Goal: Task Accomplishment & Management: Use online tool/utility

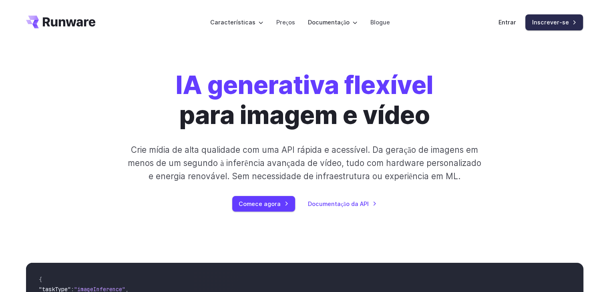
click at [542, 23] on font "Inscrever-se" at bounding box center [550, 22] width 37 height 7
click at [514, 23] on font "Entrar" at bounding box center [507, 22] width 18 height 7
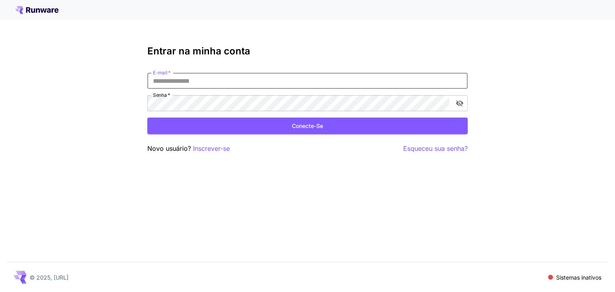
click at [216, 80] on input "E-mail   *" at bounding box center [307, 81] width 320 height 16
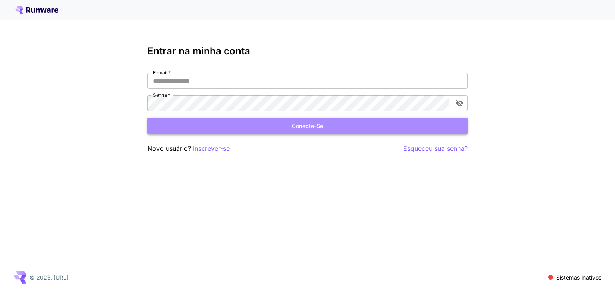
click at [263, 126] on button "Conecte-se" at bounding box center [307, 126] width 320 height 16
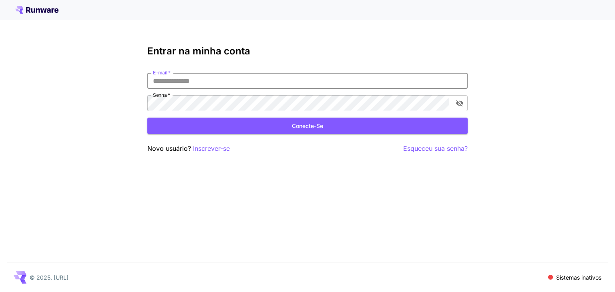
click at [293, 87] on input "E-mail   *" at bounding box center [307, 81] width 320 height 16
click at [412, 50] on h3 "Entrar na minha conta" at bounding box center [307, 51] width 320 height 11
click at [242, 87] on input "E-mail   *" at bounding box center [307, 81] width 320 height 16
click at [197, 83] on input "E-mail   *" at bounding box center [307, 81] width 320 height 16
type input "**********"
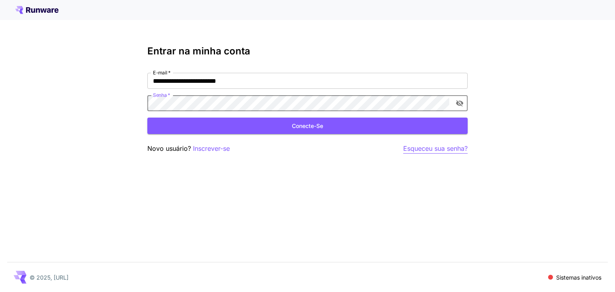
click at [425, 149] on font "Esqueceu sua senha?" at bounding box center [435, 149] width 64 height 8
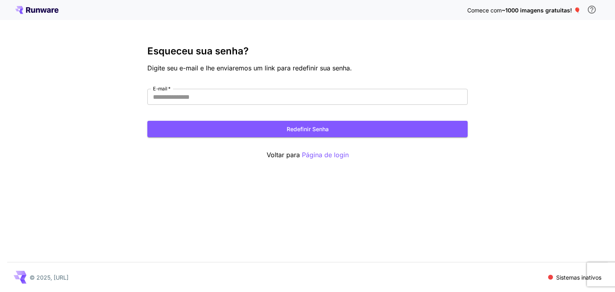
click at [32, 7] on icon at bounding box center [36, 10] width 43 height 8
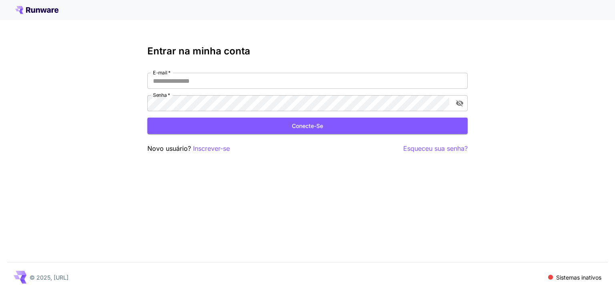
click at [44, 15] on div at bounding box center [307, 10] width 615 height 20
click at [41, 10] on icon at bounding box center [43, 10] width 6 height 4
click at [409, 54] on h3 "Entrar na minha conta" at bounding box center [307, 51] width 320 height 11
click at [216, 149] on font "Inscrever-se" at bounding box center [208, 149] width 37 height 8
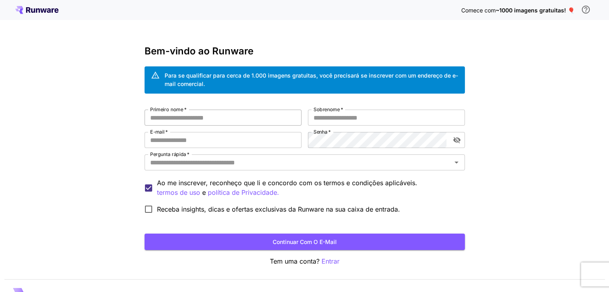
click at [231, 122] on input "Primeiro nome   *" at bounding box center [223, 118] width 157 height 16
type input "******"
click at [326, 122] on input "Sobrenome   *" at bounding box center [386, 118] width 157 height 16
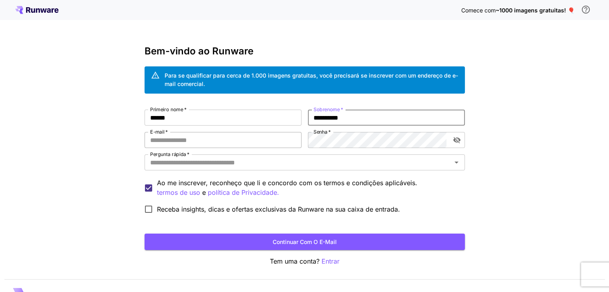
type input "**********"
click at [268, 136] on input "E-mail   *" at bounding box center [223, 140] width 157 height 16
type input "**********"
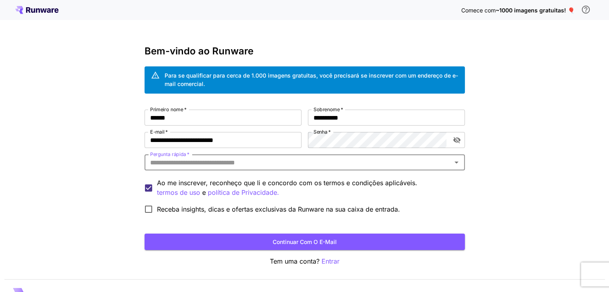
click at [249, 164] on input "Pergunta rápida   *" at bounding box center [298, 162] width 302 height 11
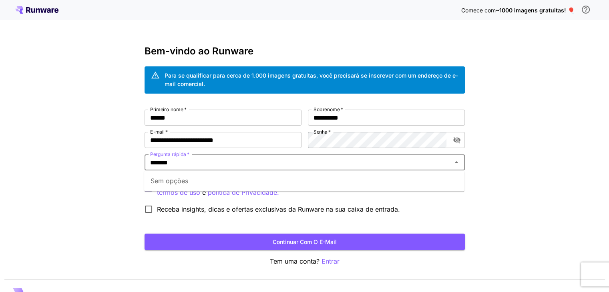
type input "*******"
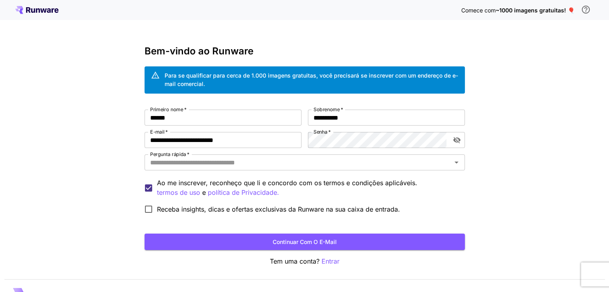
click at [119, 178] on div "**********" at bounding box center [304, 155] width 609 height 310
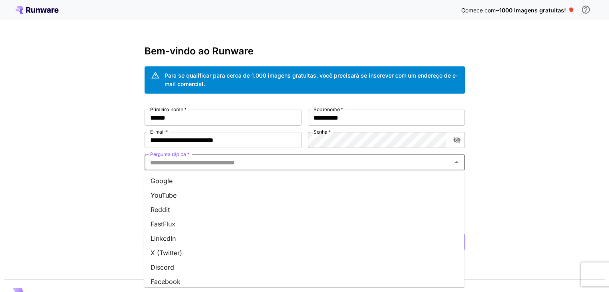
click at [211, 160] on input "Pergunta rápida   *" at bounding box center [298, 162] width 302 height 11
click at [167, 180] on font "Google" at bounding box center [162, 181] width 22 height 8
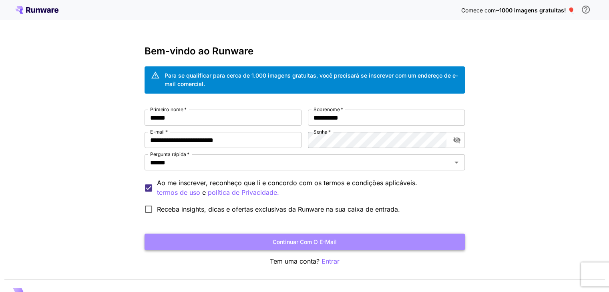
click at [307, 242] on font "Continuar com o e-mail" at bounding box center [305, 242] width 64 height 7
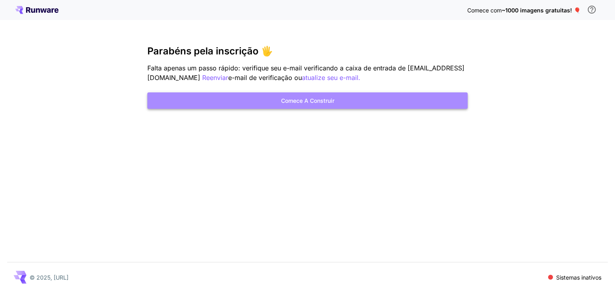
click at [311, 100] on font "Comece a construir" at bounding box center [307, 100] width 53 height 7
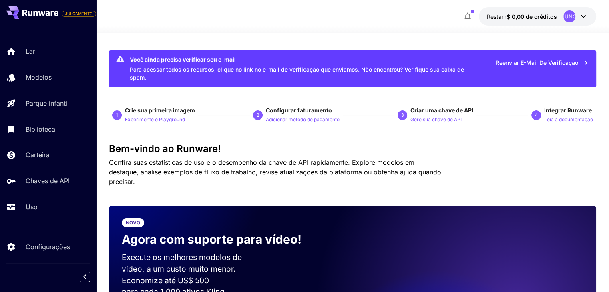
click at [584, 16] on icon at bounding box center [584, 17] width 10 height 10
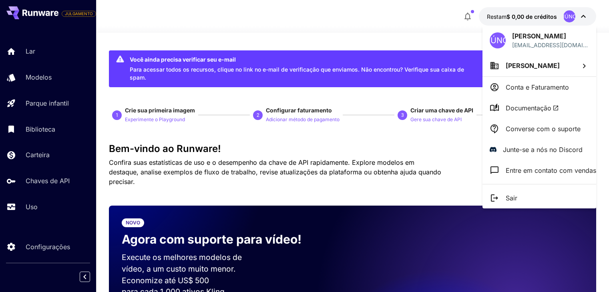
click at [551, 37] on font "[PERSON_NAME]" at bounding box center [539, 36] width 54 height 8
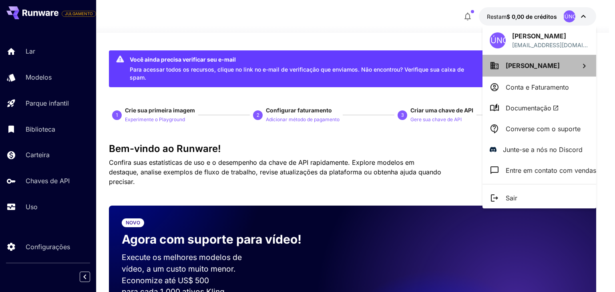
click at [554, 62] on font "[PERSON_NAME]" at bounding box center [533, 66] width 54 height 8
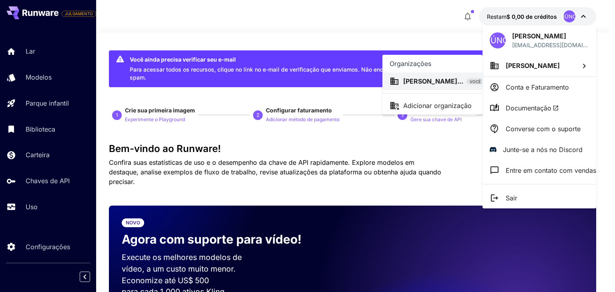
click at [436, 32] on div at bounding box center [307, 146] width 615 height 292
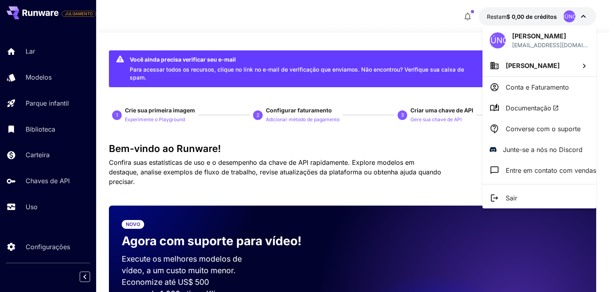
click at [512, 20] on div at bounding box center [307, 146] width 615 height 292
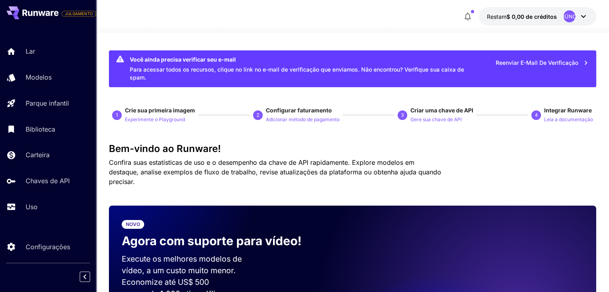
click at [403, 30] on div at bounding box center [352, 28] width 513 height 10
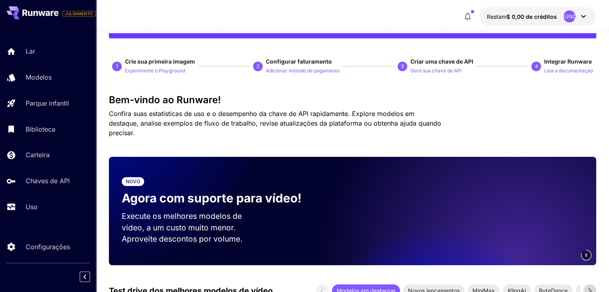
scroll to position [40, 0]
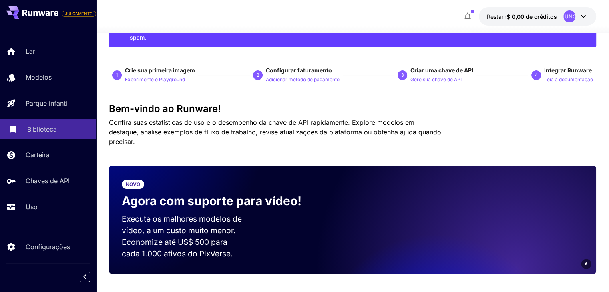
drag, startPoint x: 39, startPoint y: 129, endPoint x: 69, endPoint y: 127, distance: 29.4
click at [39, 129] on font "Biblioteca" at bounding box center [42, 129] width 30 height 8
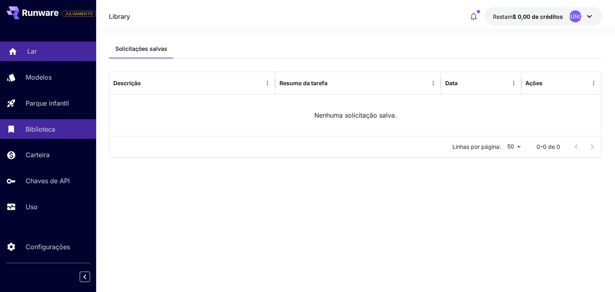
click at [45, 50] on div "Lar" at bounding box center [58, 51] width 62 height 10
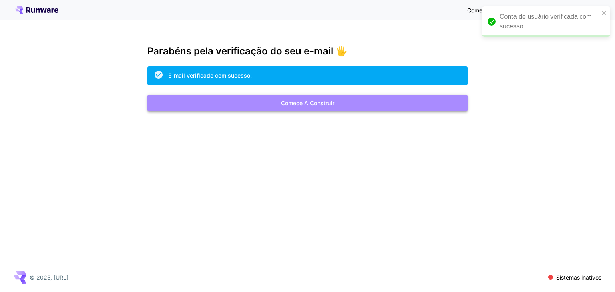
click at [292, 105] on font "Comece a construir" at bounding box center [307, 103] width 53 height 7
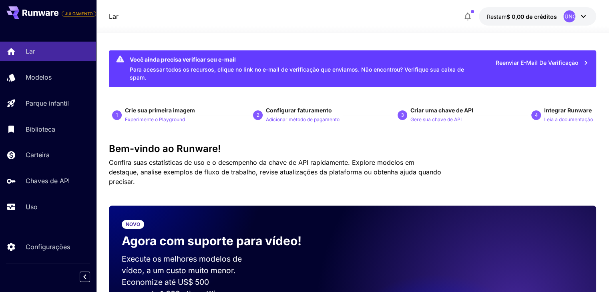
click at [582, 16] on icon at bounding box center [583, 16] width 5 height 3
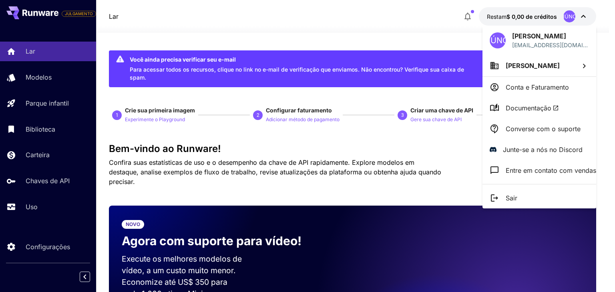
click at [548, 42] on font "[EMAIL_ADDRESS][DOMAIN_NAME]" at bounding box center [550, 49] width 76 height 15
click at [530, 68] on font "[PERSON_NAME]" at bounding box center [533, 66] width 54 height 8
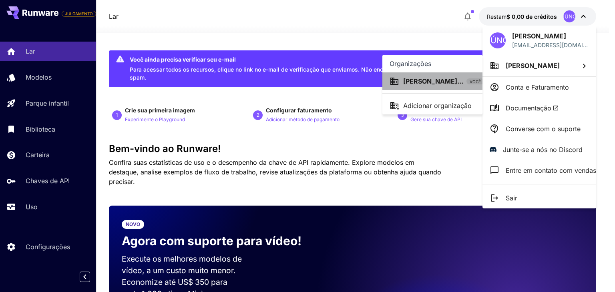
click at [443, 83] on font "[PERSON_NAME]..." at bounding box center [433, 81] width 60 height 8
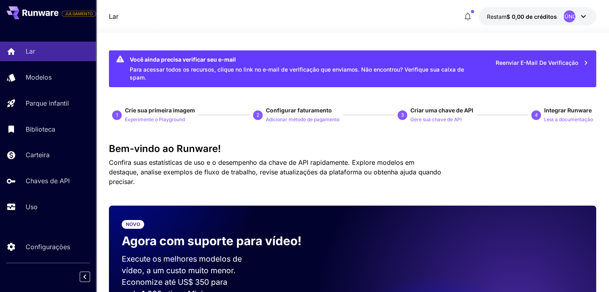
click at [438, 25] on div at bounding box center [352, 28] width 513 height 10
click at [514, 16] on font "$ 0,00 de créditos" at bounding box center [532, 16] width 50 height 7
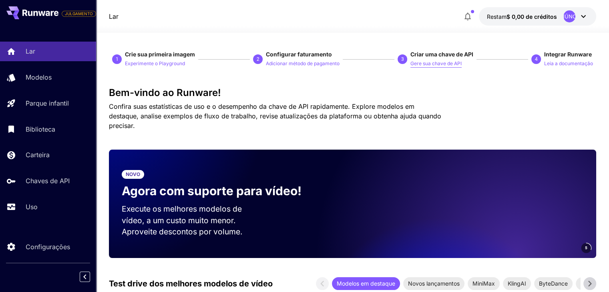
click at [437, 64] on font "Gere sua chave de API" at bounding box center [436, 63] width 51 height 6
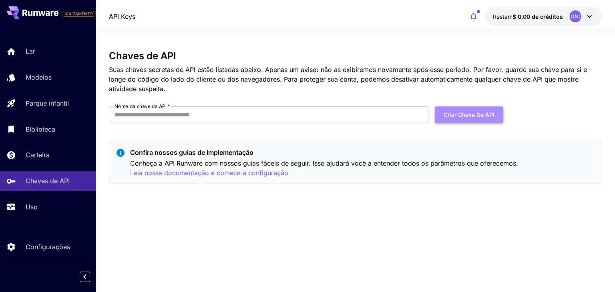
click at [465, 115] on font "Criar chave de API" at bounding box center [469, 114] width 51 height 7
click at [226, 111] on input "Nome da chave da API   *" at bounding box center [269, 115] width 320 height 16
type input "**********"
click at [455, 114] on font "Criar chave de API" at bounding box center [469, 114] width 51 height 7
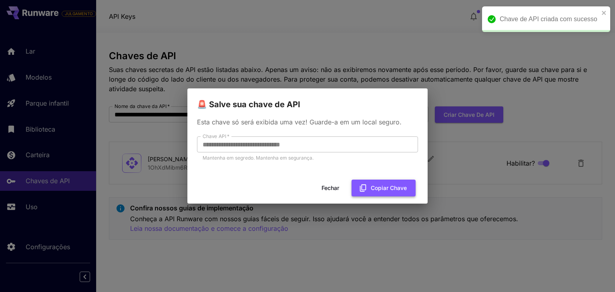
click at [365, 189] on icon "button" at bounding box center [363, 188] width 6 height 7
